Goal: Task Accomplishment & Management: Manage account settings

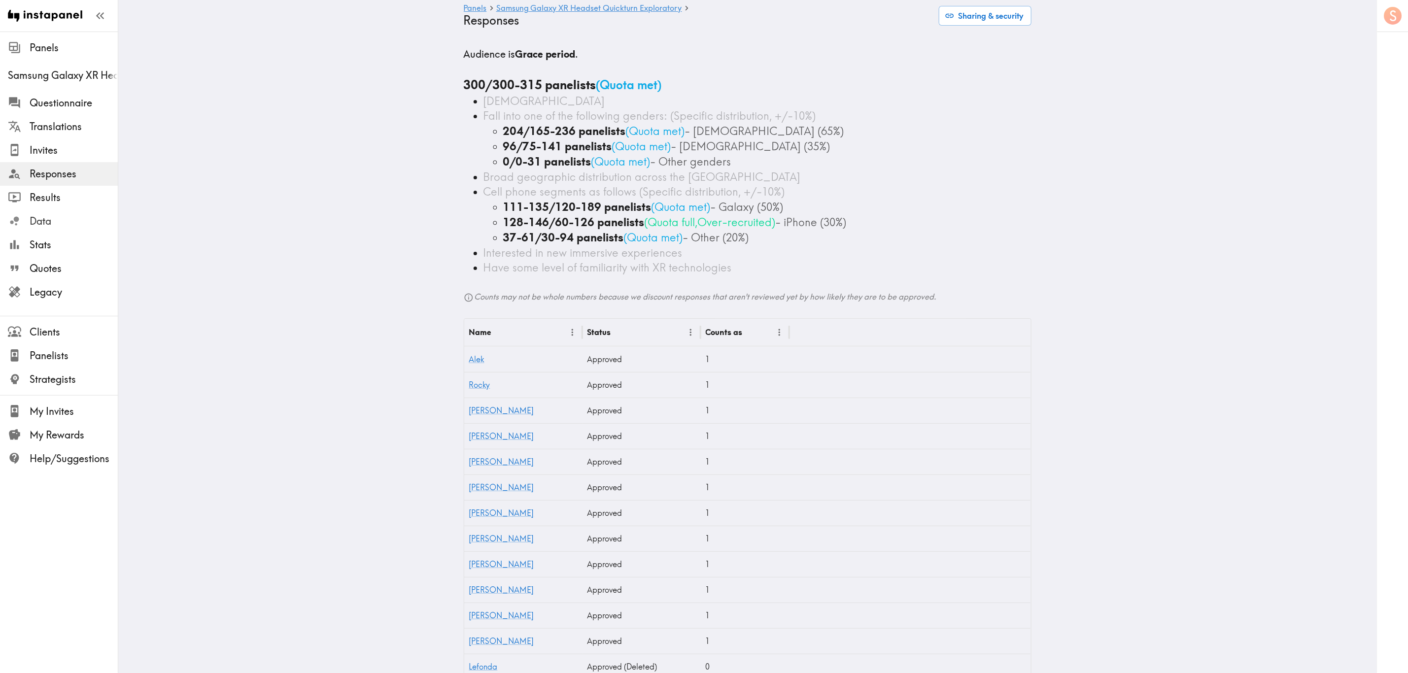
click at [69, 218] on span "Data" at bounding box center [74, 221] width 88 height 14
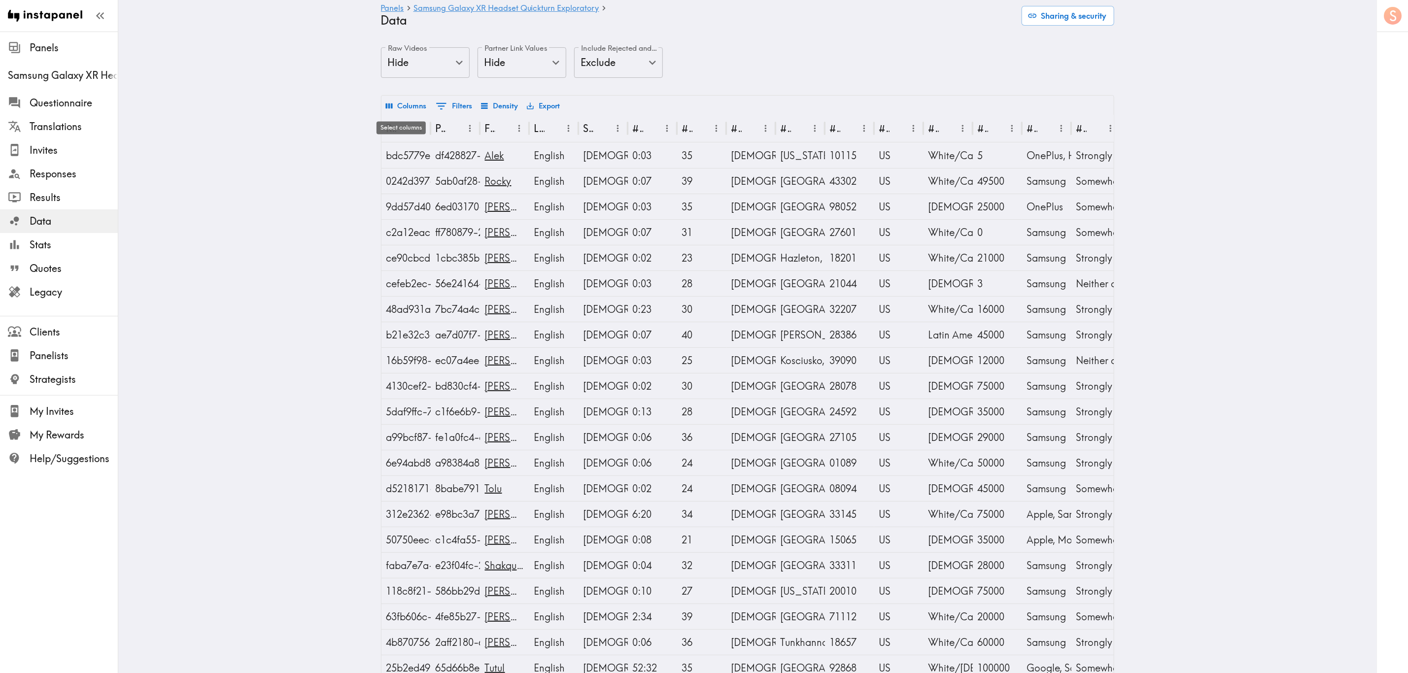
click at [409, 107] on button "Columns" at bounding box center [406, 106] width 46 height 17
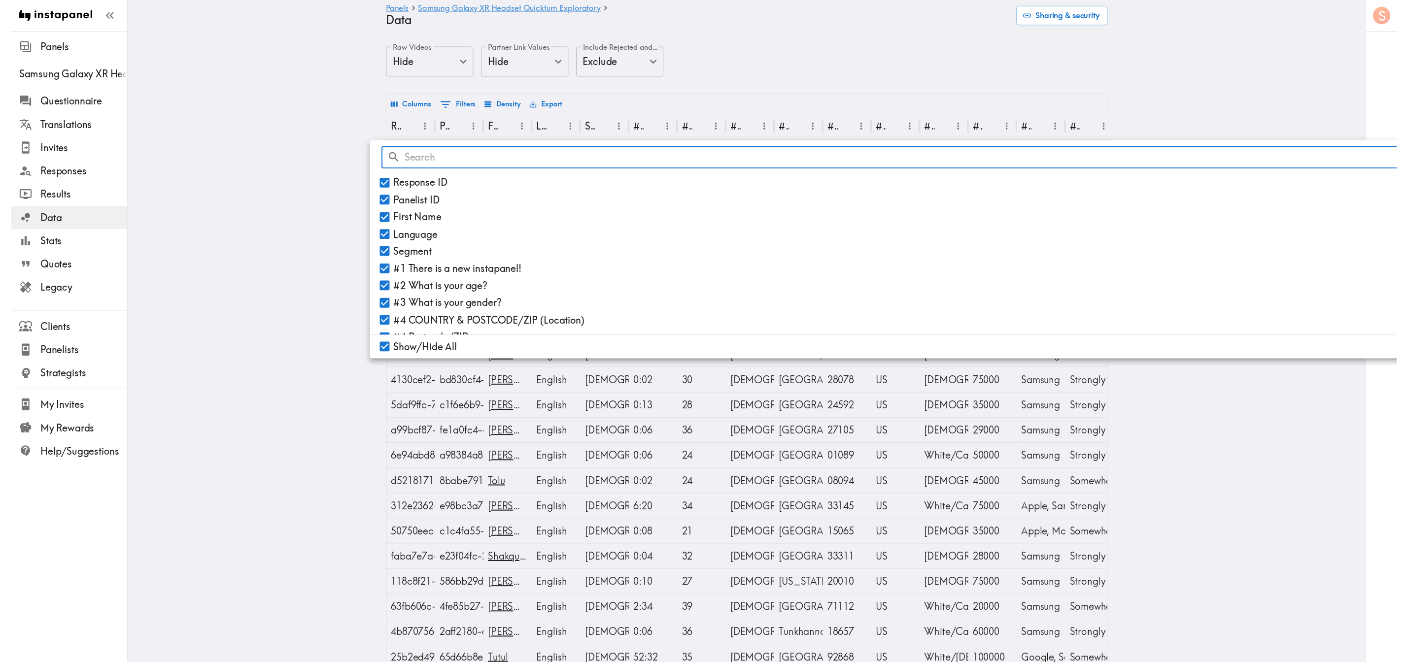
scroll to position [0, 364]
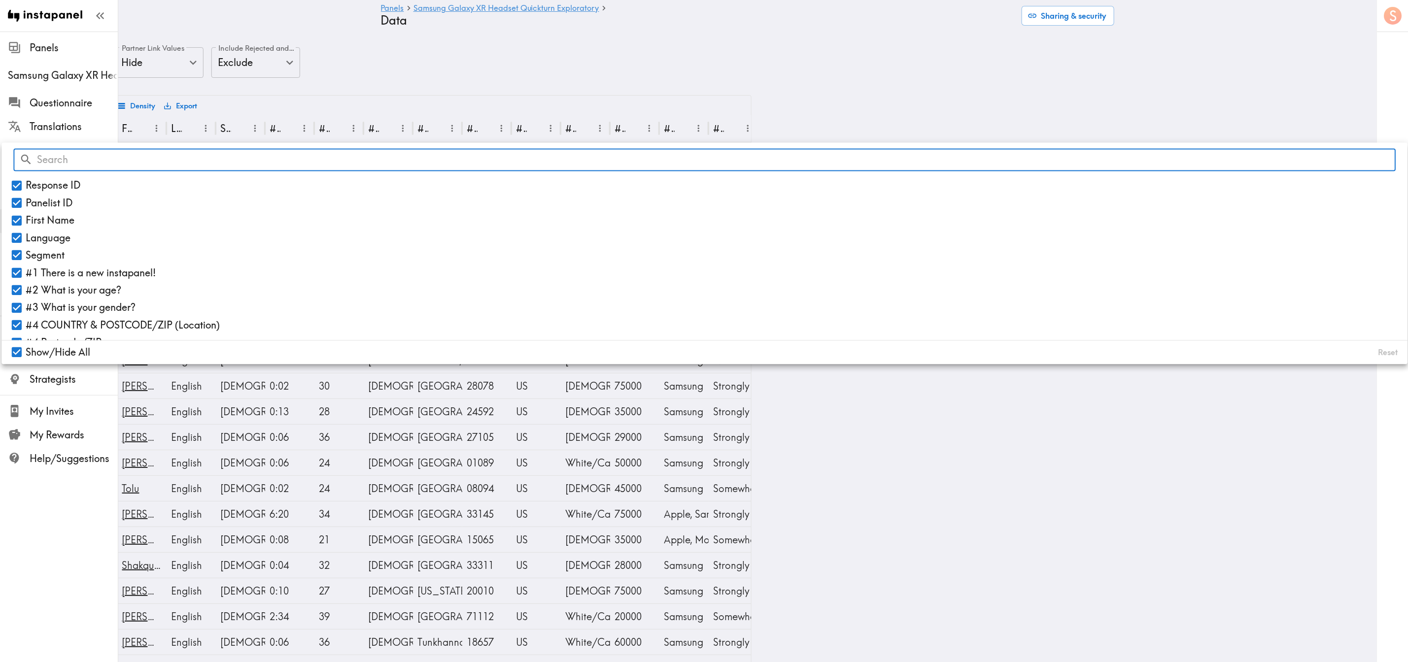
click at [77, 352] on span "Show/Hide All" at bounding box center [58, 353] width 65 height 14
click at [26, 352] on input "Show/Hide All" at bounding box center [16, 352] width 17 height 17
checkbox input "false"
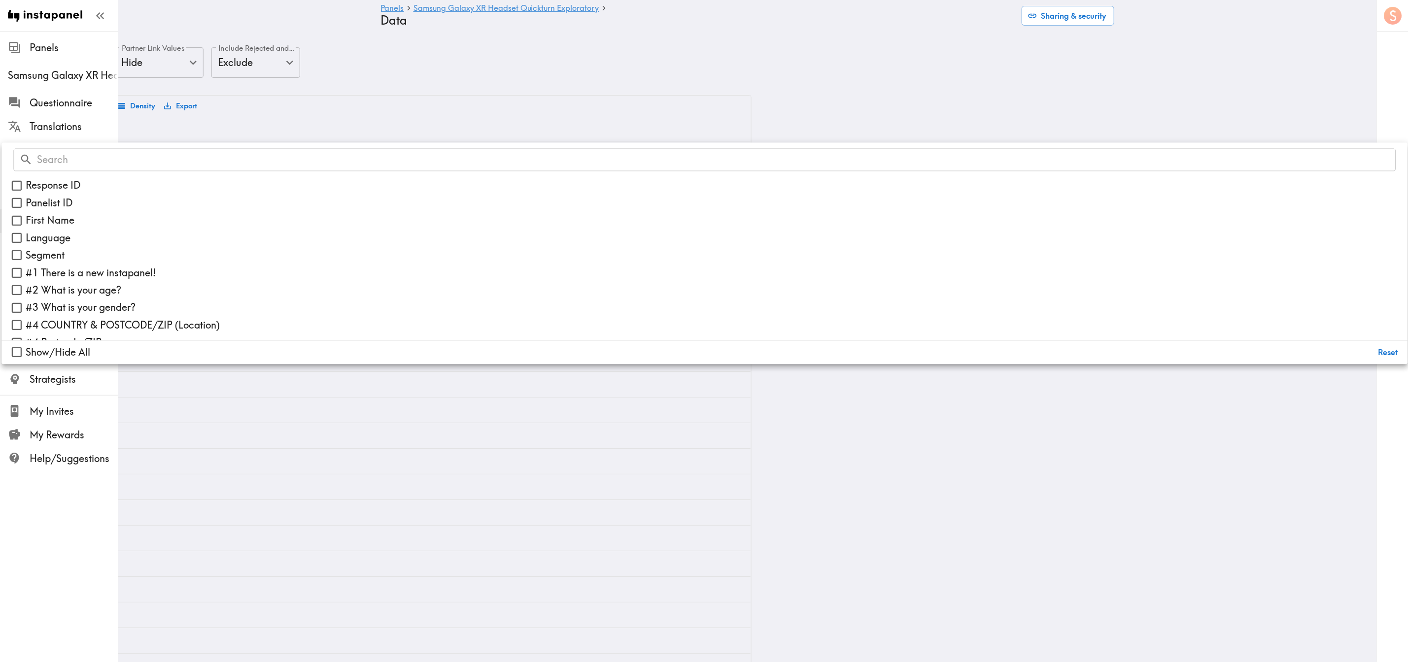
checkbox input "false"
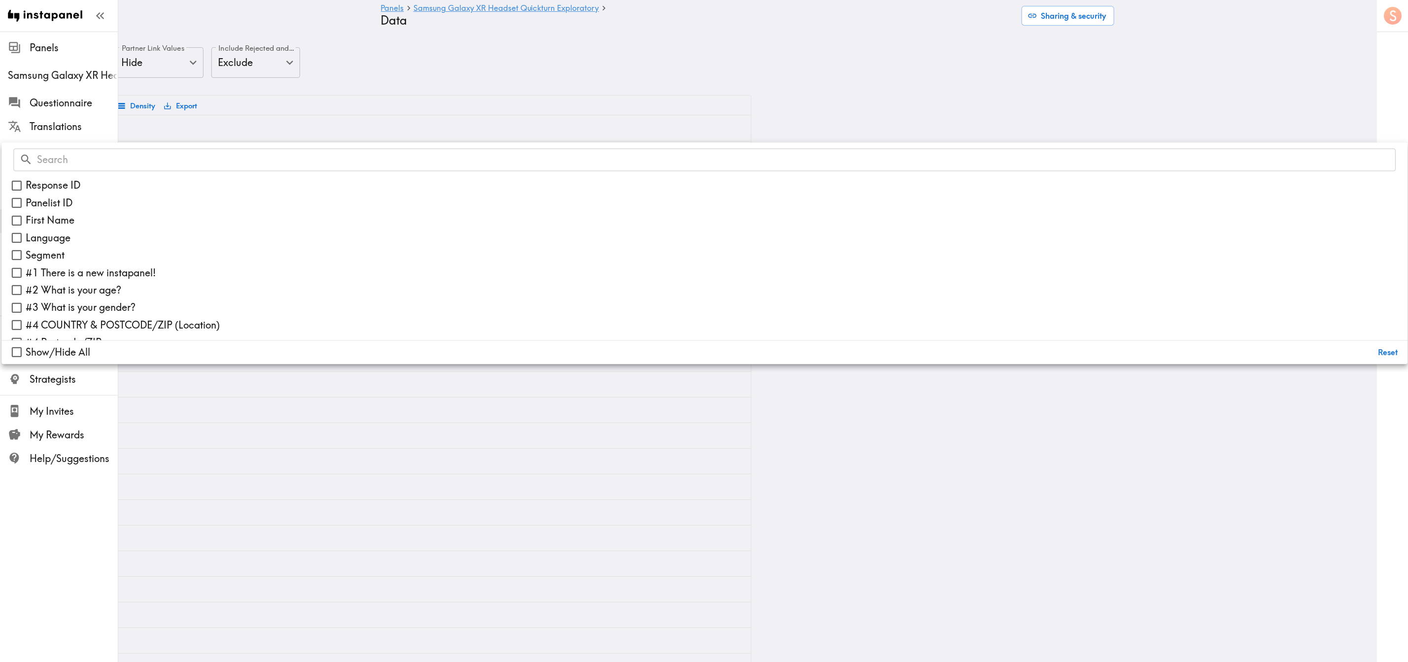
checkbox input "false"
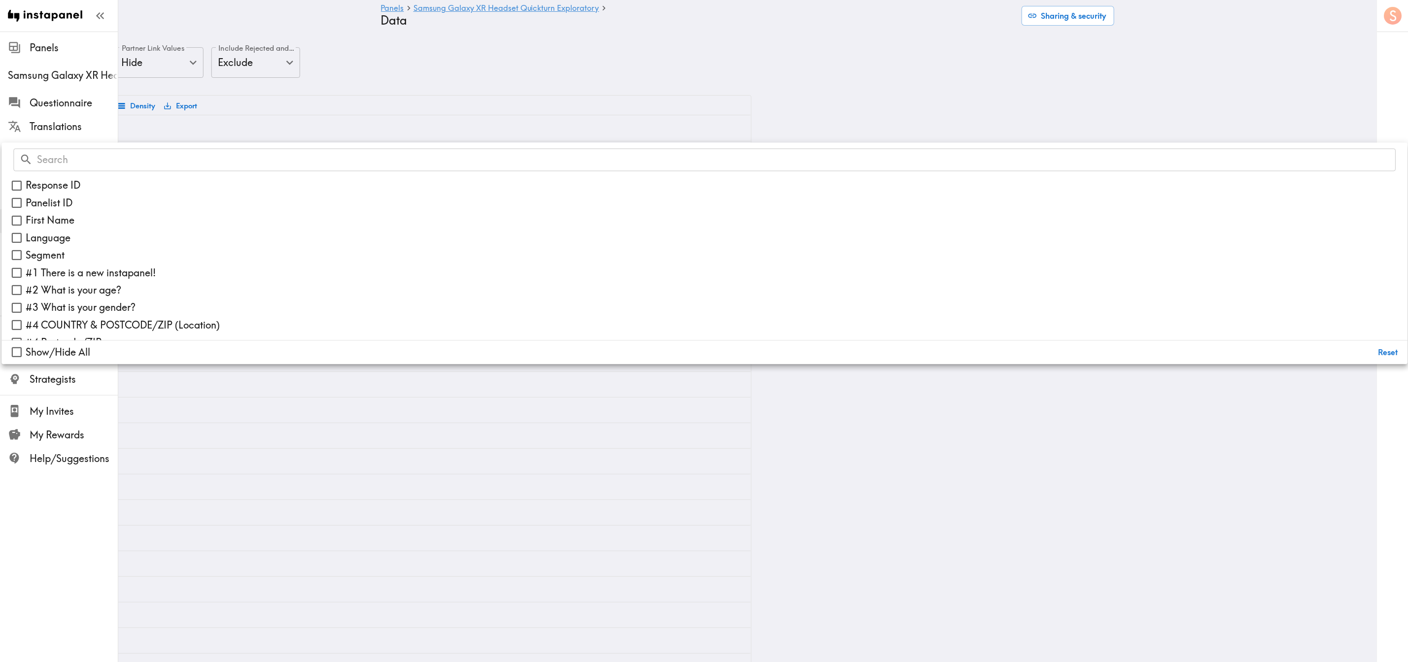
checkbox input "false"
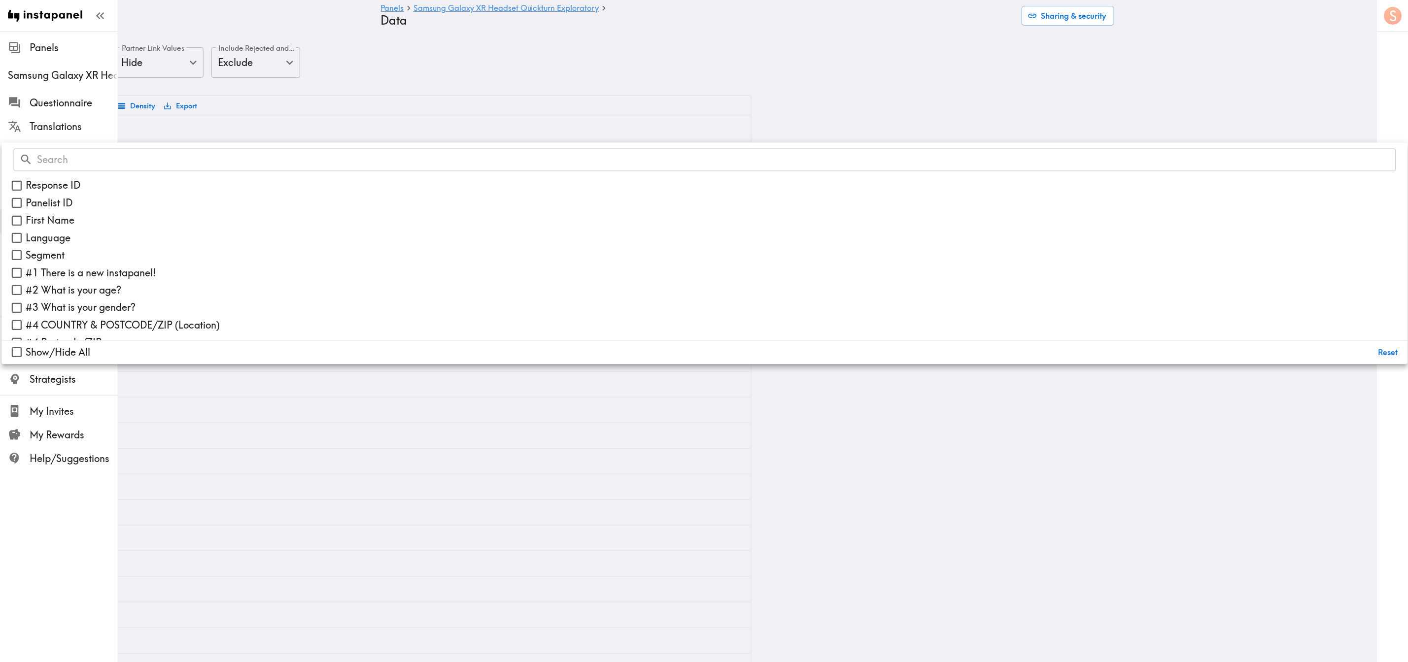
checkbox input "false"
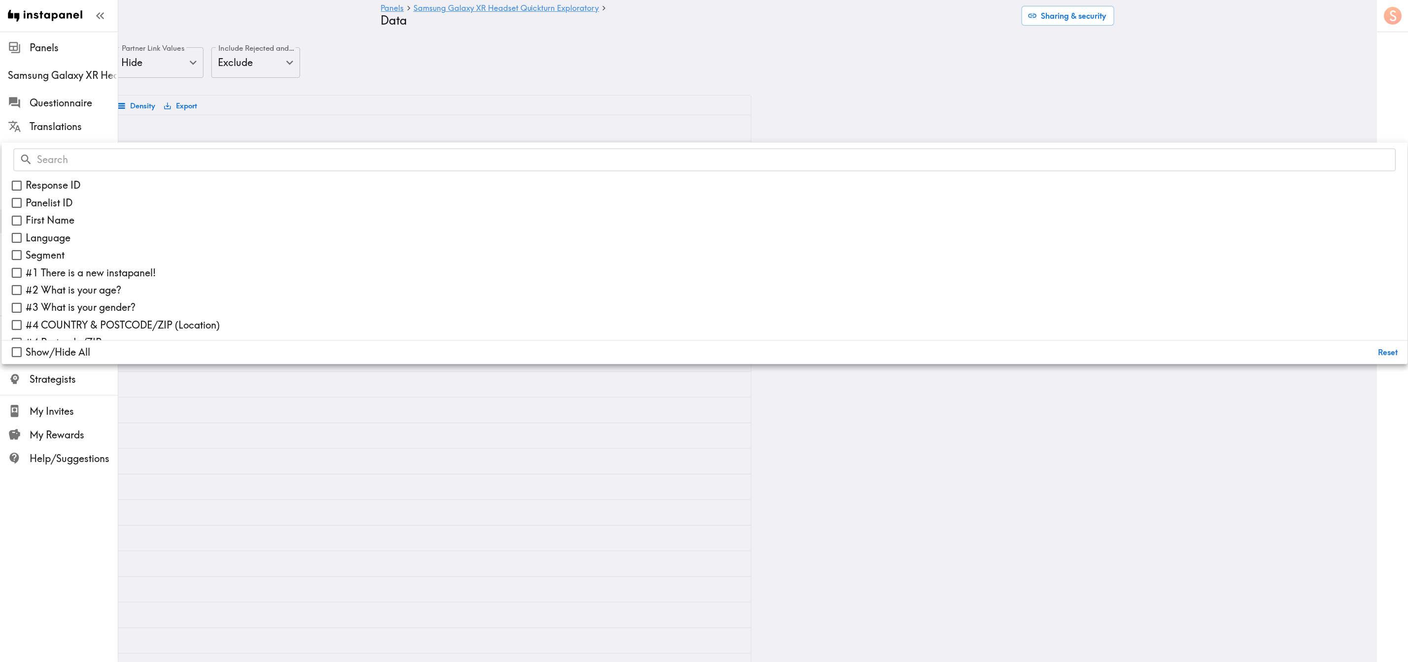
checkbox input "false"
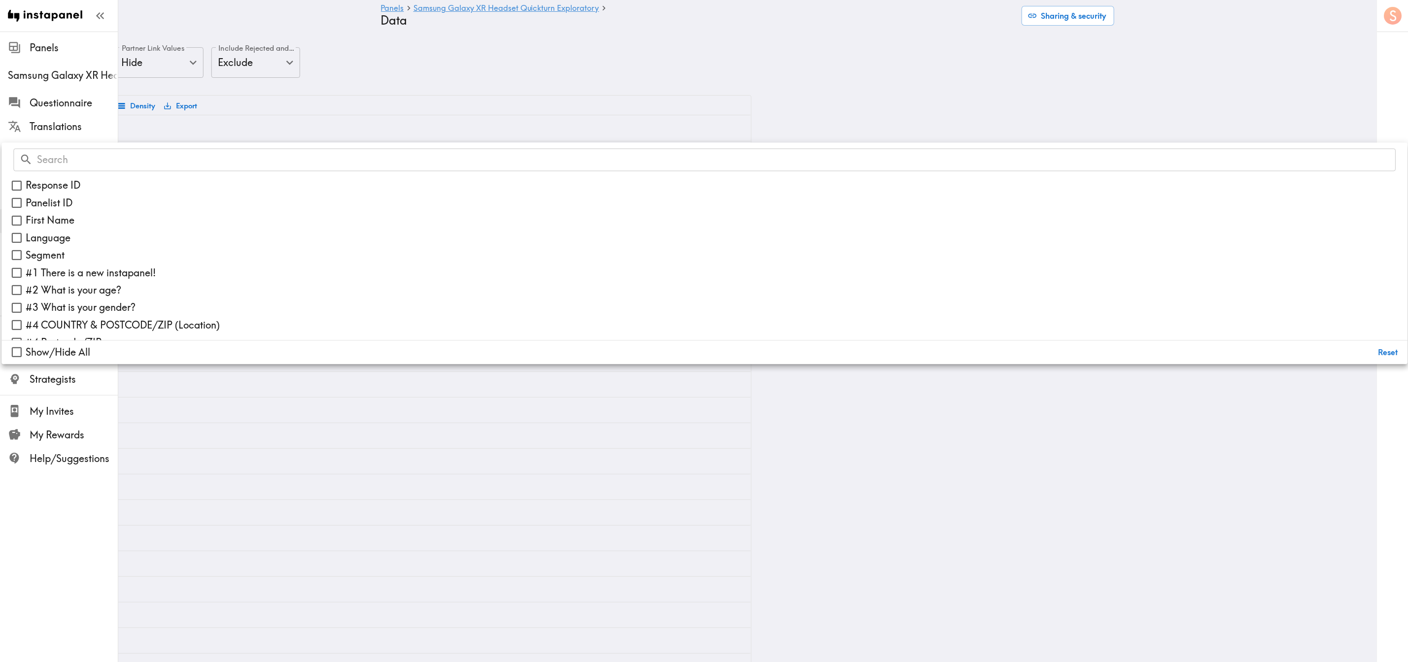
checkbox input "false"
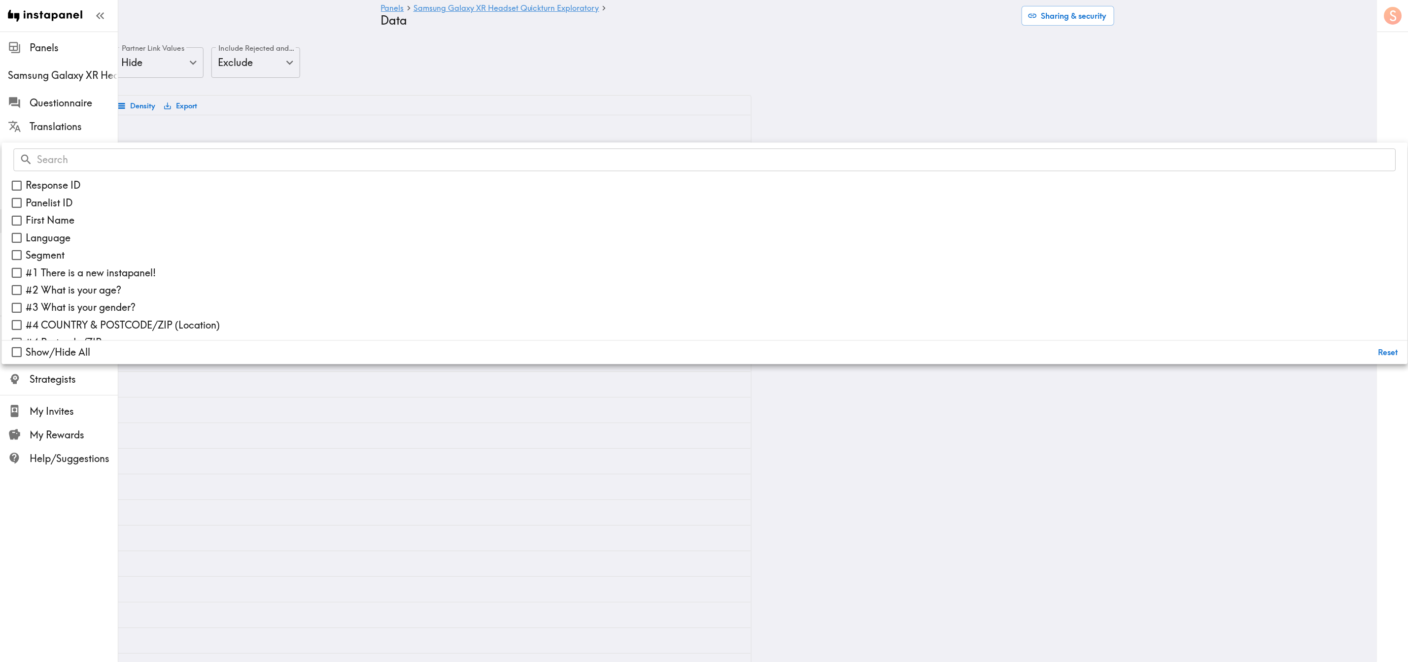
checkbox input "false"
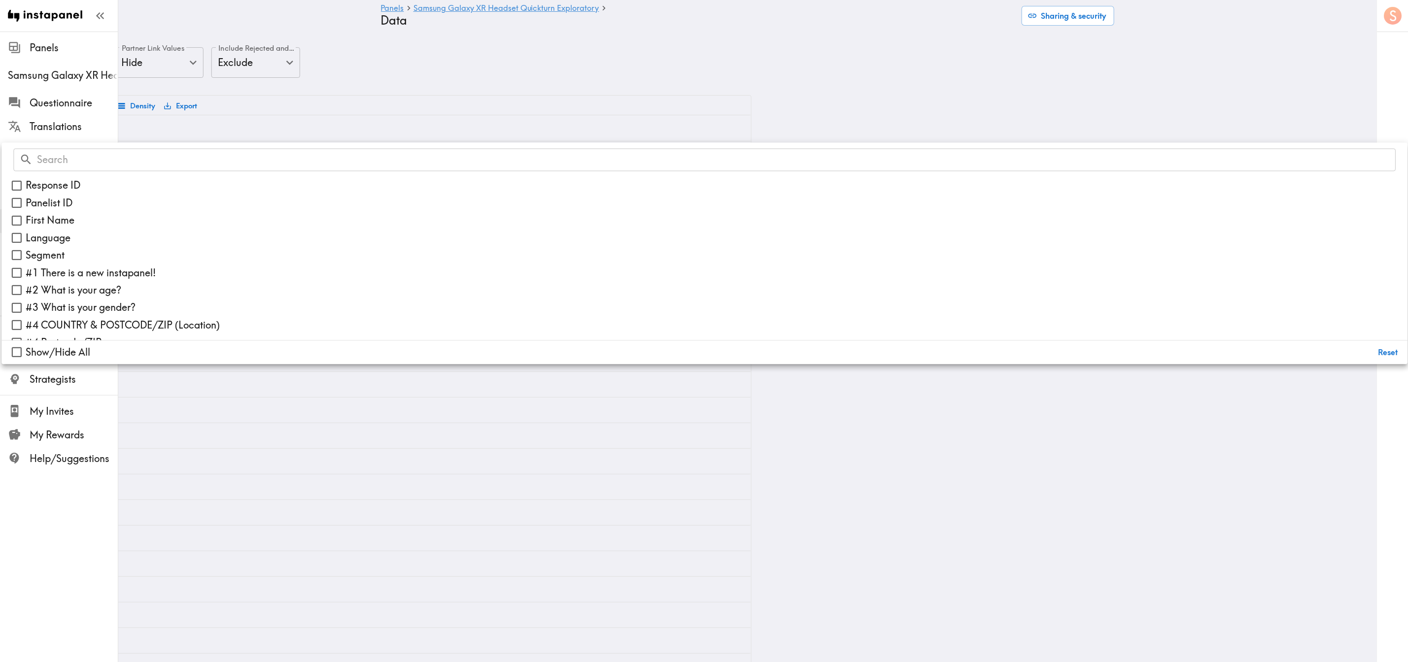
checkbox input "false"
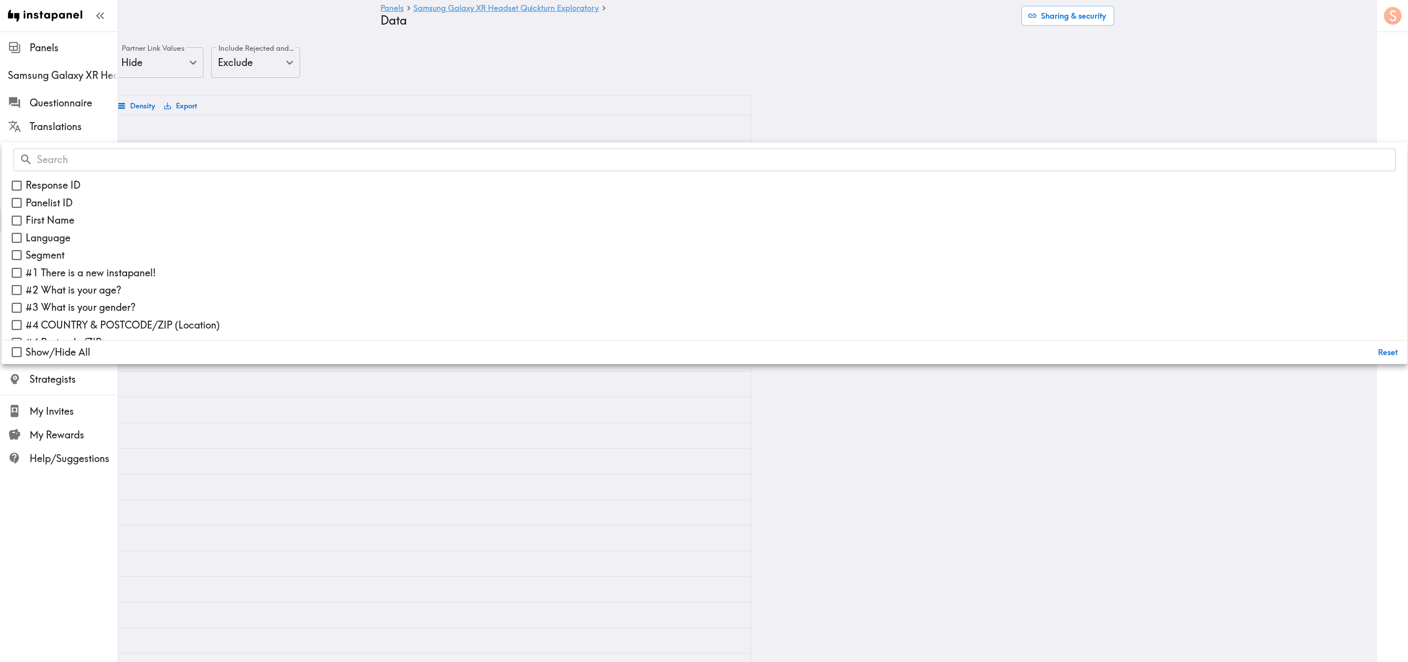
checkbox input "false"
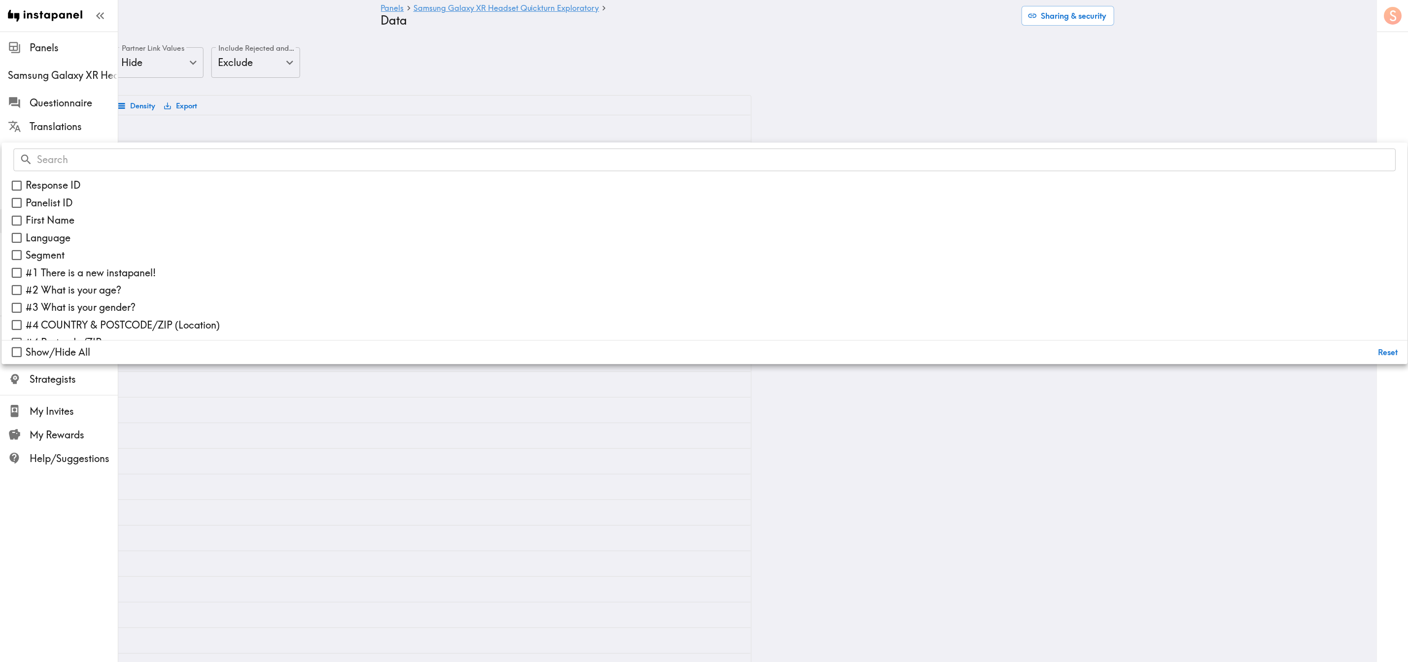
checkbox input "false"
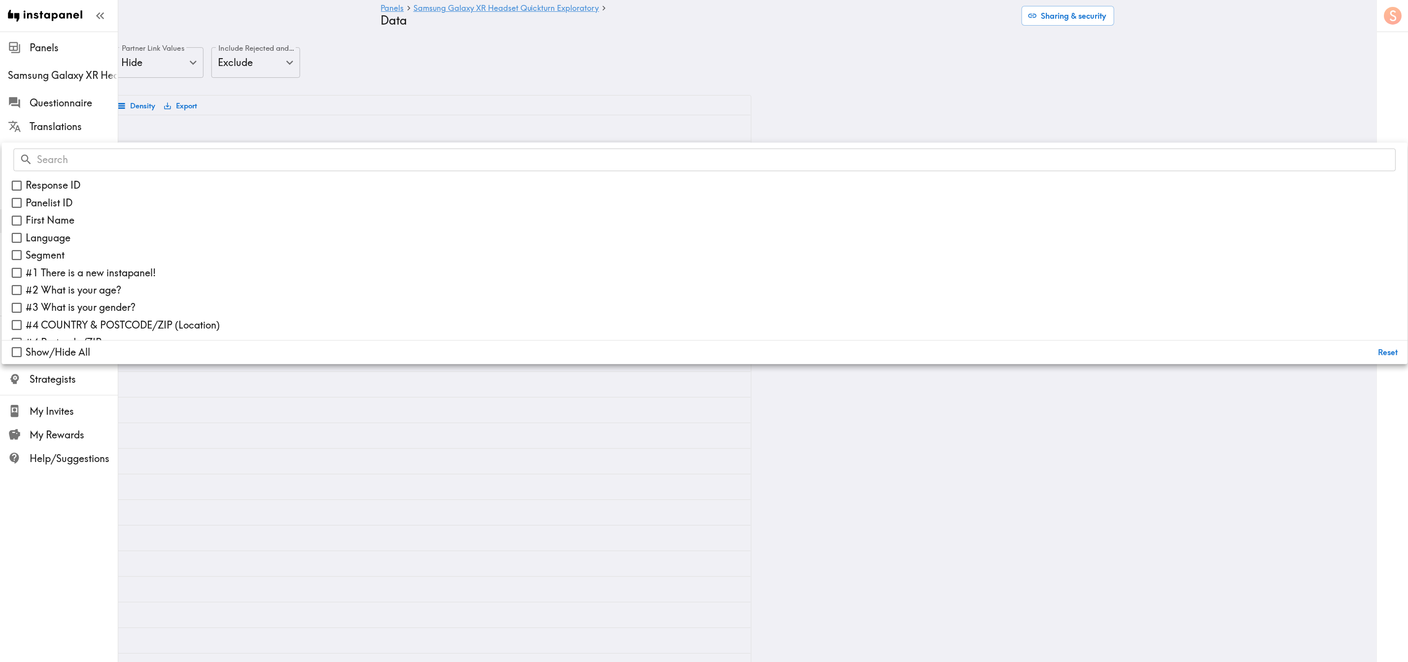
checkbox input "false"
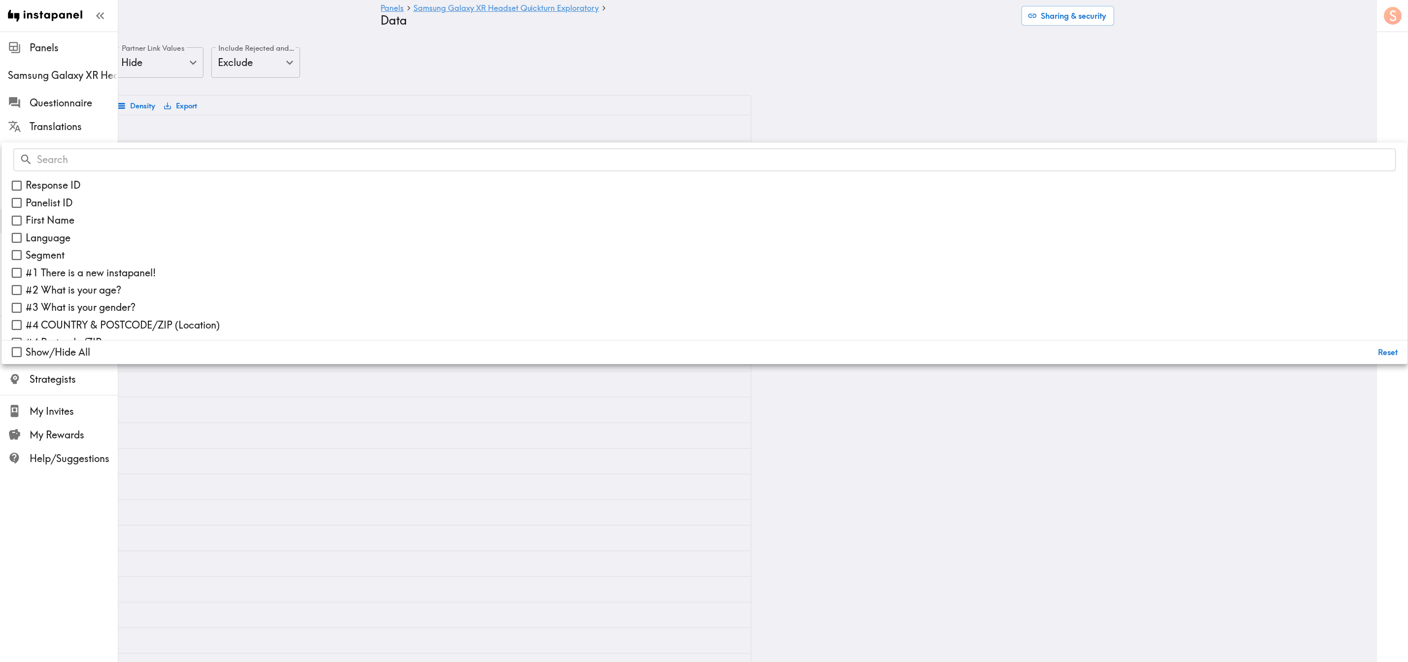
checkbox input "false"
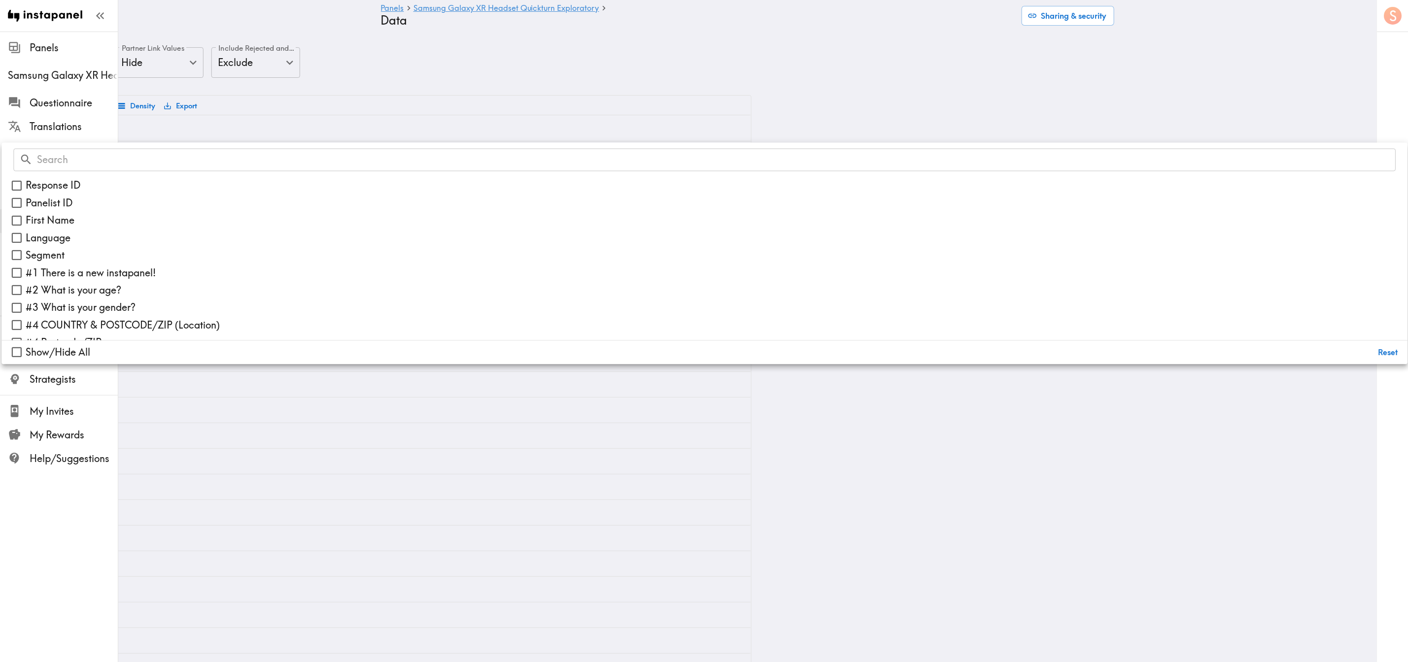
checkbox input "false"
click at [60, 219] on span "First Name" at bounding box center [50, 221] width 49 height 14
click at [26, 219] on input "First Name" at bounding box center [16, 220] width 17 height 17
checkbox input "true"
click at [78, 287] on span "#2 What is your age?" at bounding box center [74, 290] width 96 height 14
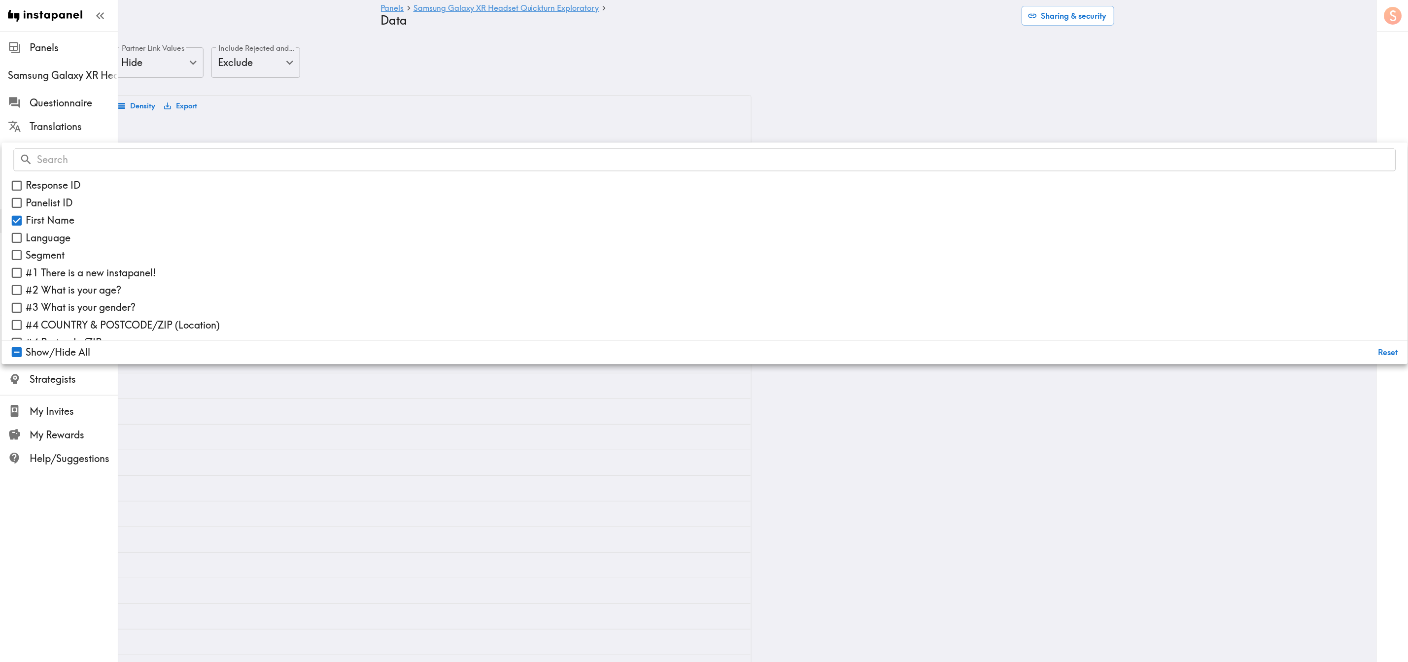
click at [26, 287] on input "#2 What is your age?" at bounding box center [16, 290] width 17 height 17
checkbox input "true"
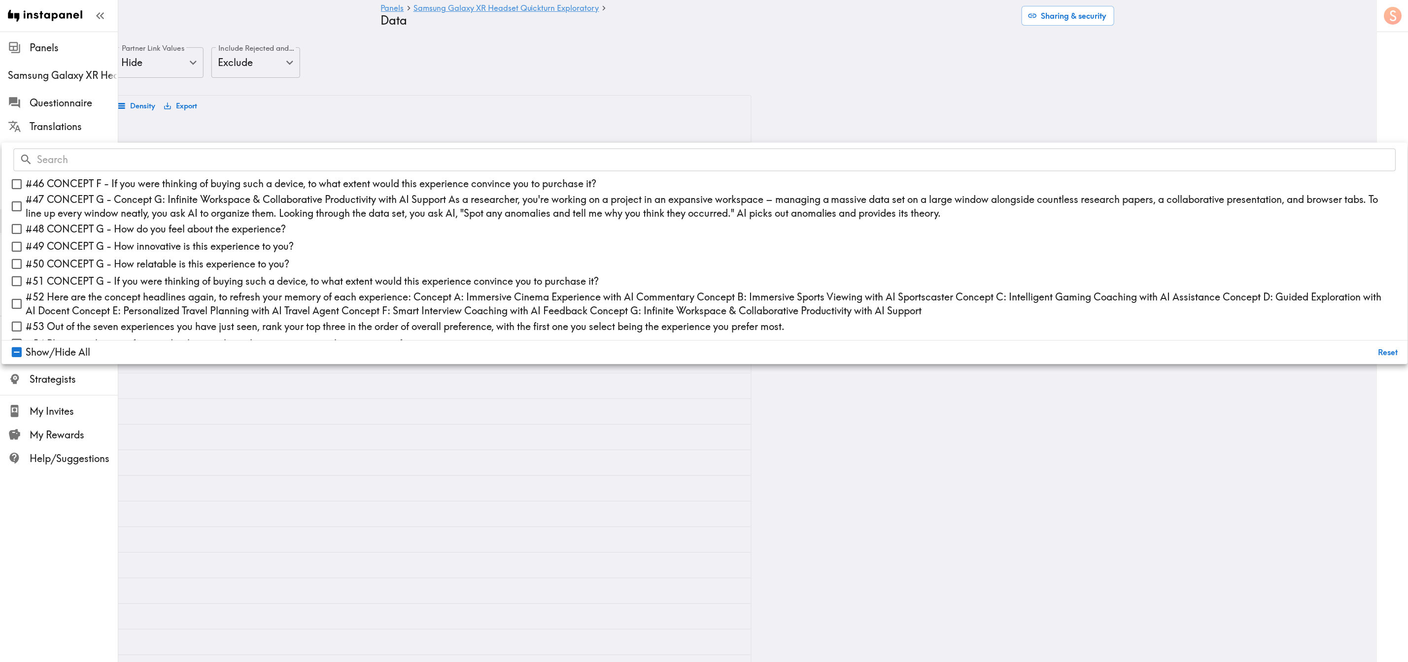
scroll to position [1011, 0]
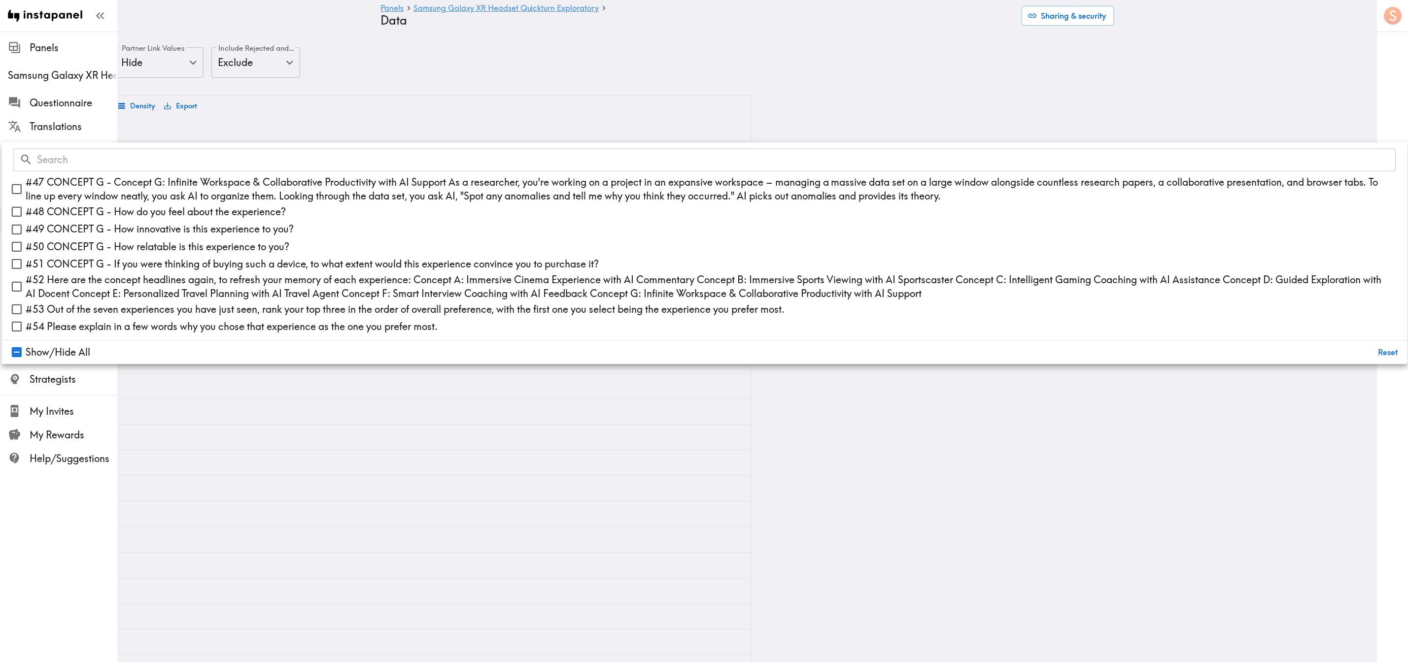
click at [144, 324] on span "#54 Please explain in a few words why you chose that experience as the one you …" at bounding box center [232, 327] width 412 height 14
click at [26, 324] on input "#54 Please explain in a few words why you chose that experience as the one you …" at bounding box center [16, 326] width 17 height 17
checkbox input "true"
click at [518, 61] on div "Raw Videos Hide false Raw Videos Partner Link Values Hide false Partner Link Va…" at bounding box center [384, 71] width 733 height 48
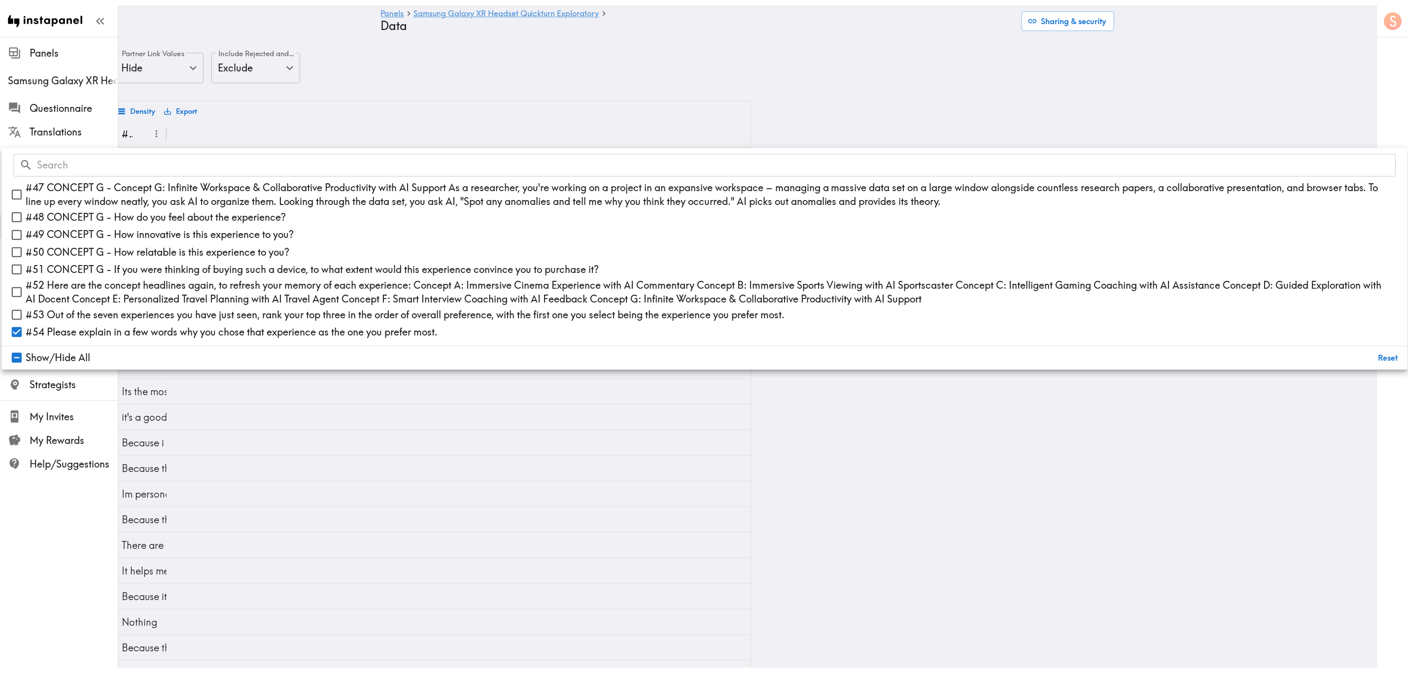
scroll to position [0, 0]
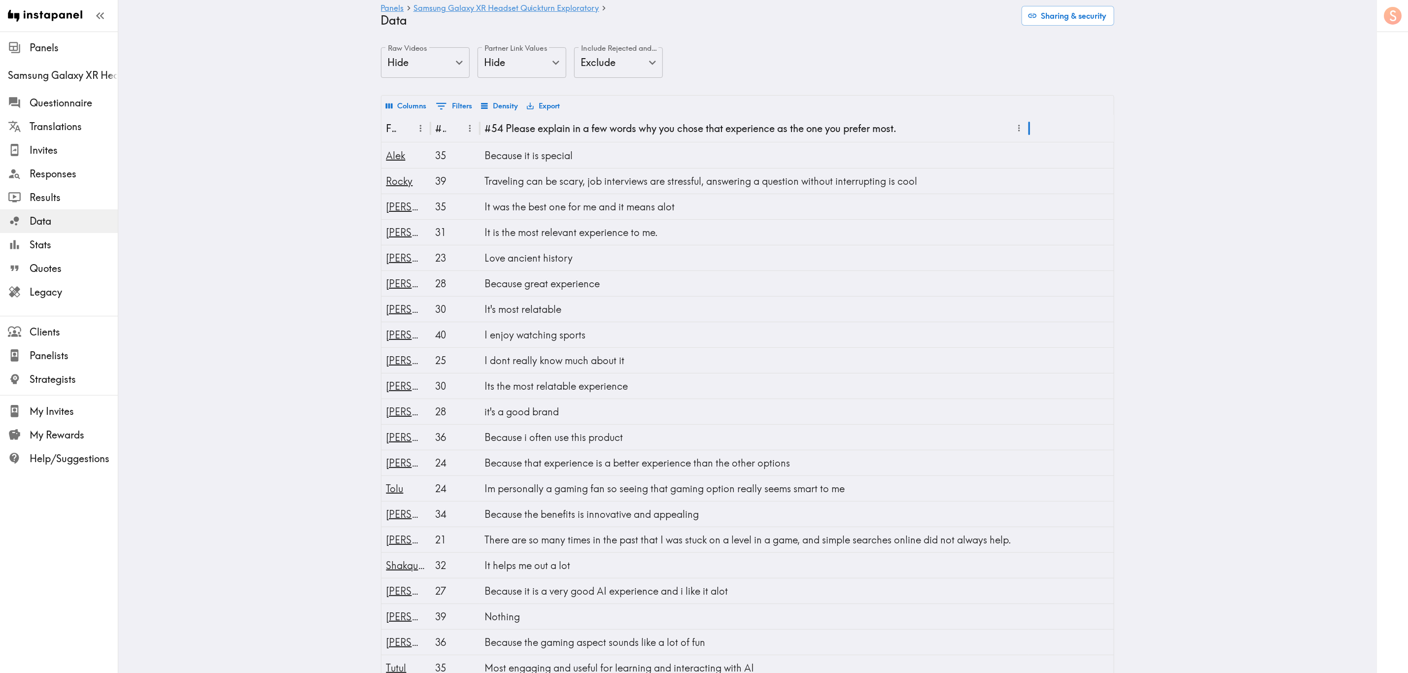
drag, startPoint x: 522, startPoint y: 126, endPoint x: 1022, endPoint y: 154, distance: 501.0
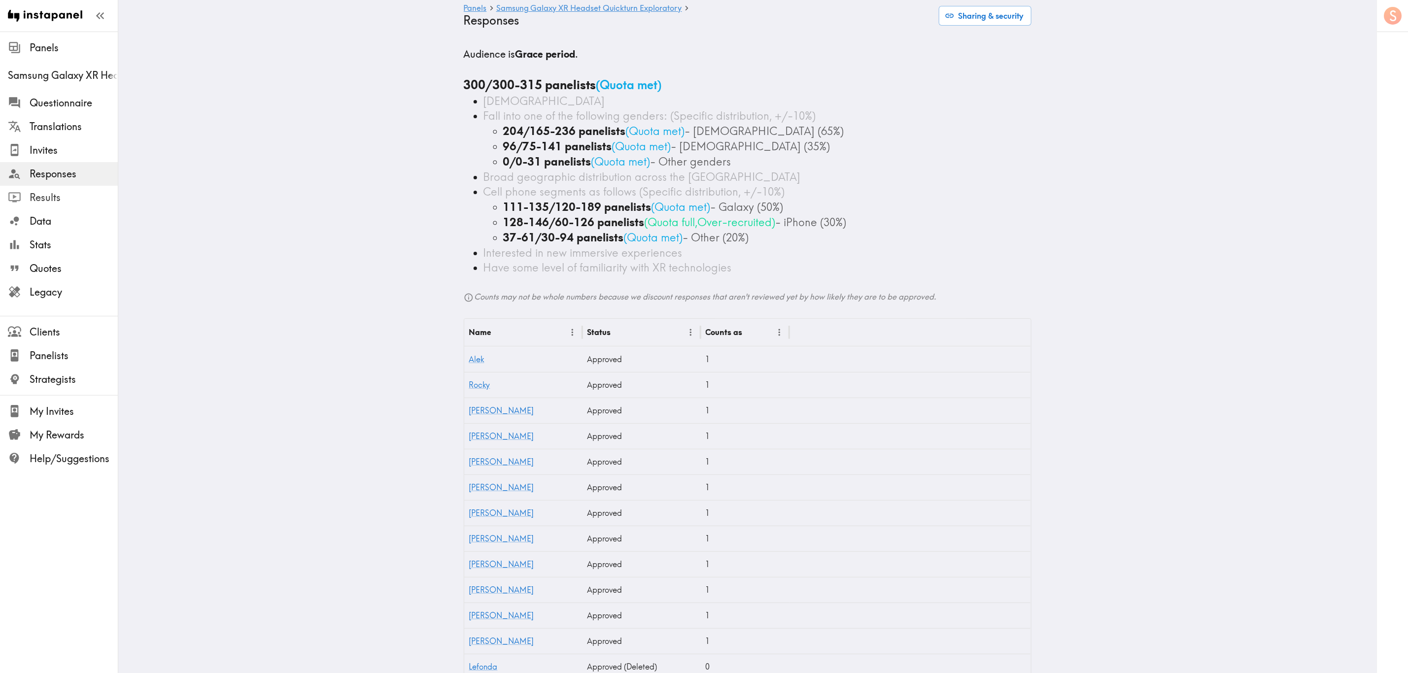
click at [85, 192] on span "Results" at bounding box center [74, 198] width 88 height 14
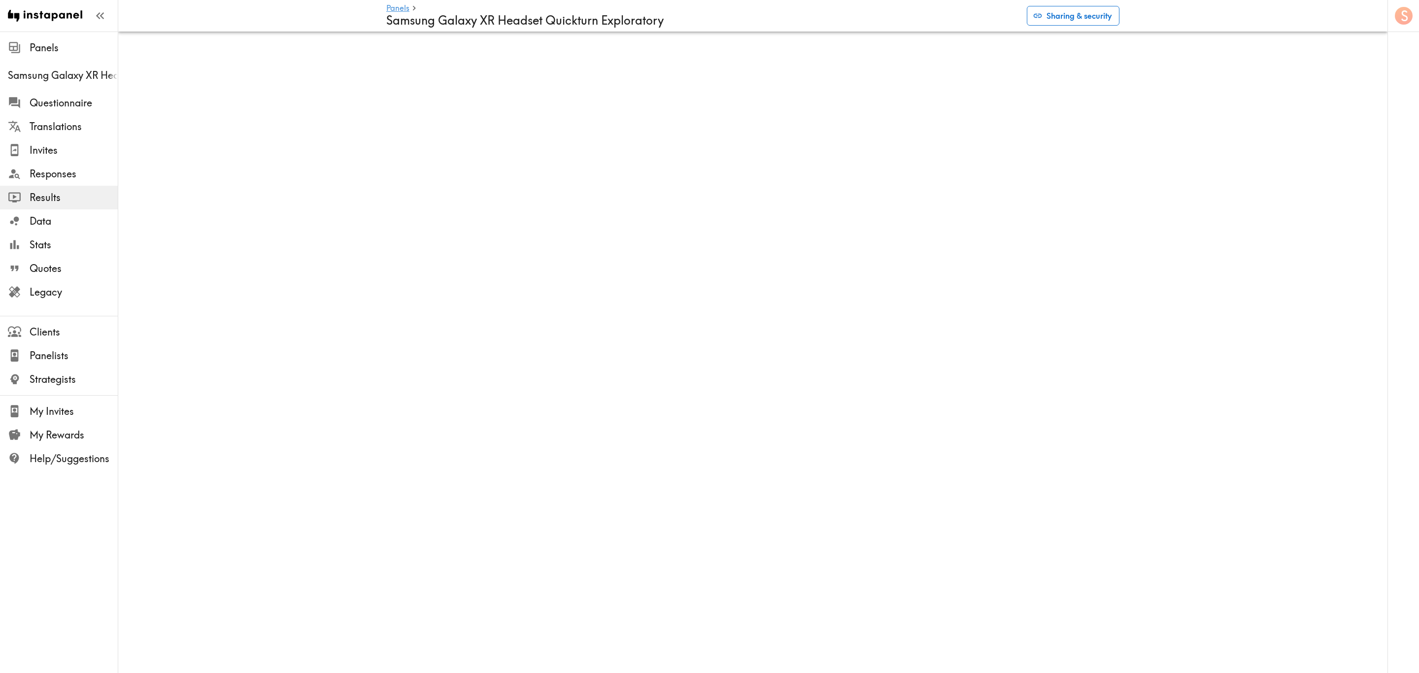
click at [1047, 20] on button "Sharing & security" at bounding box center [1073, 16] width 93 height 20
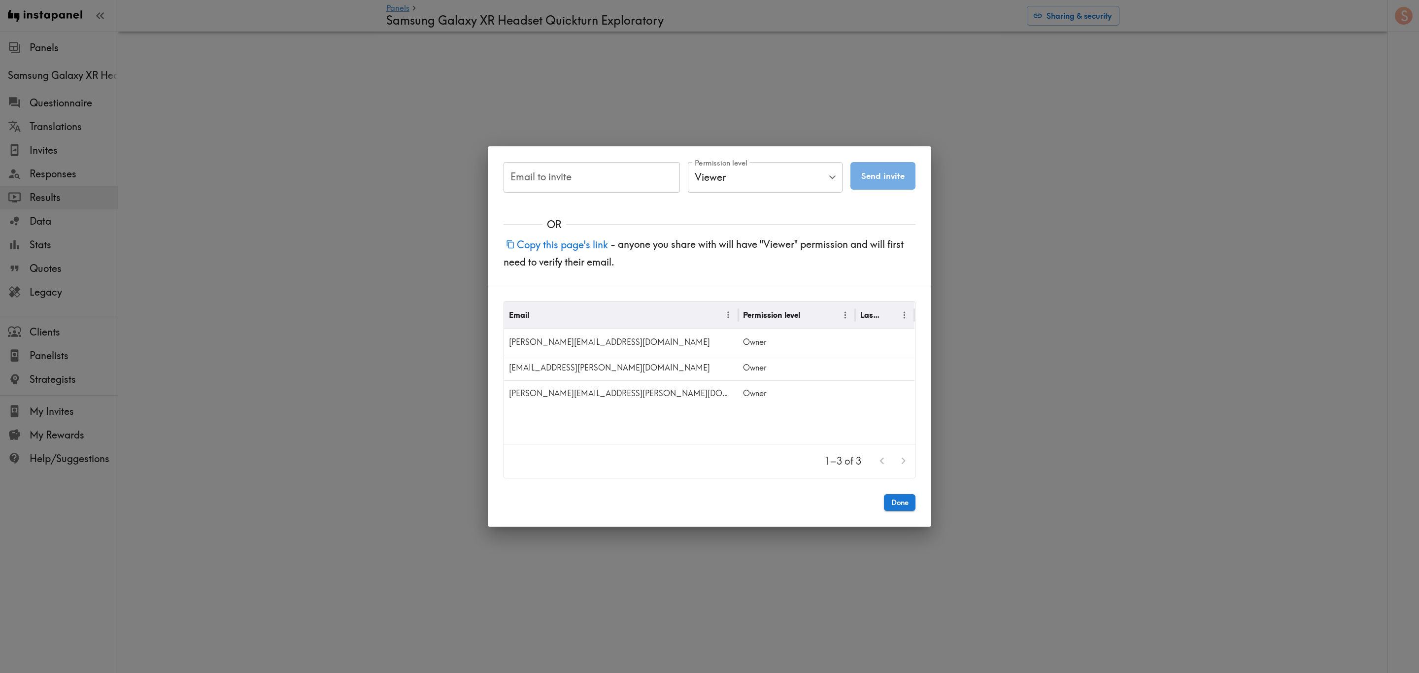
click at [1012, 364] on div "Email to invite Email to invite Permission level Viewer Viewer Permission level…" at bounding box center [709, 336] width 1419 height 673
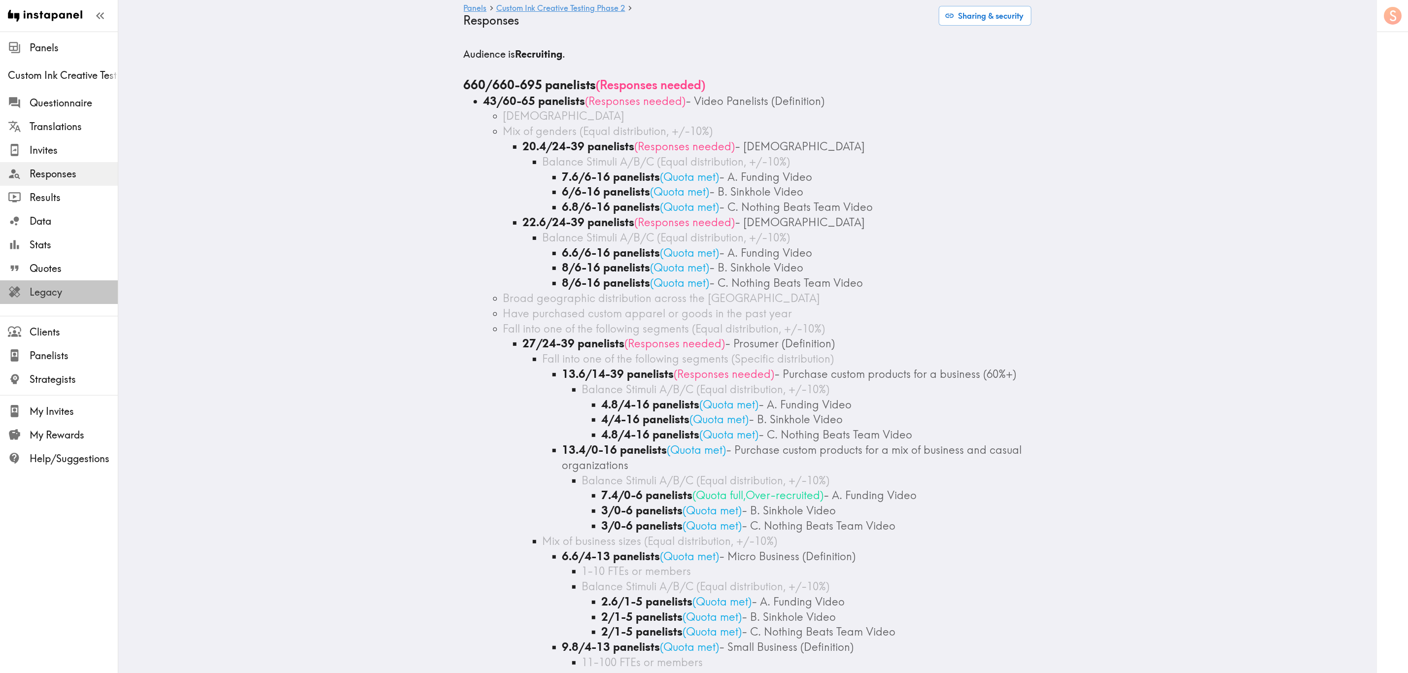
click at [68, 294] on span "Legacy" at bounding box center [74, 292] width 88 height 14
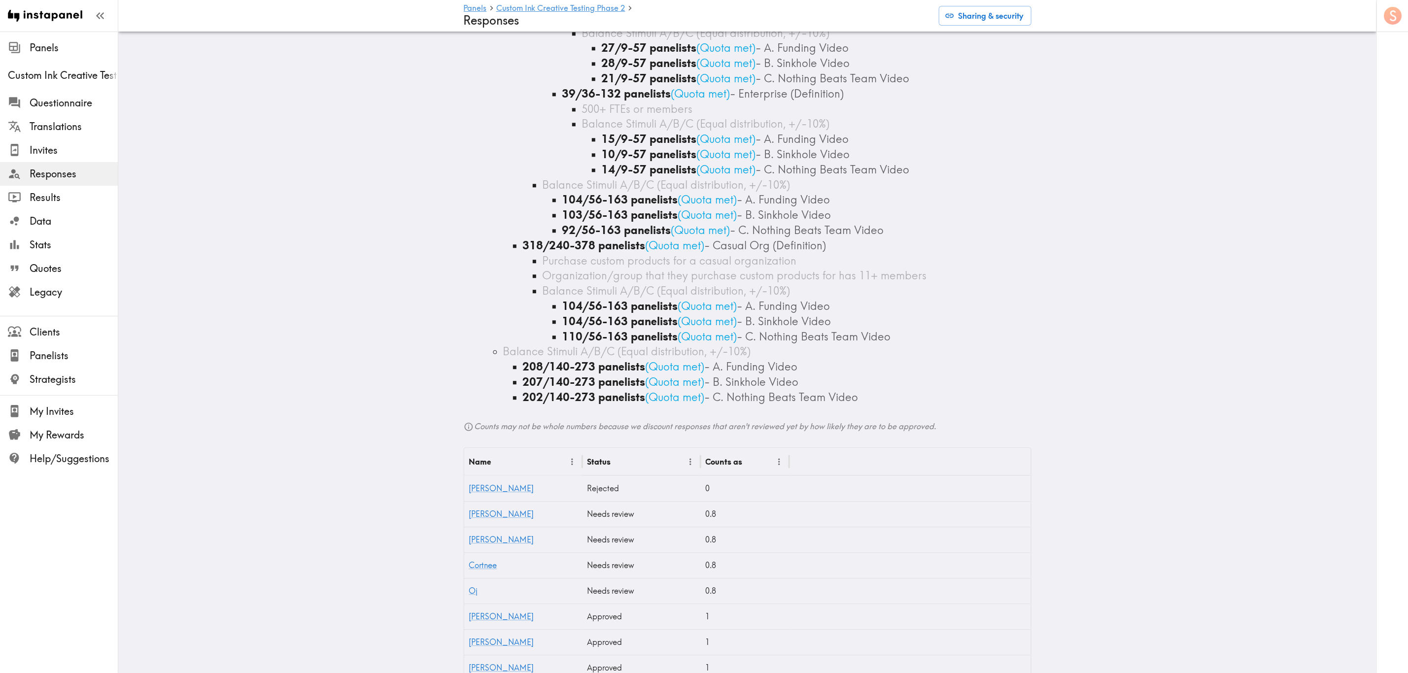
scroll to position [1848, 0]
